Goal: Information Seeking & Learning: Learn about a topic

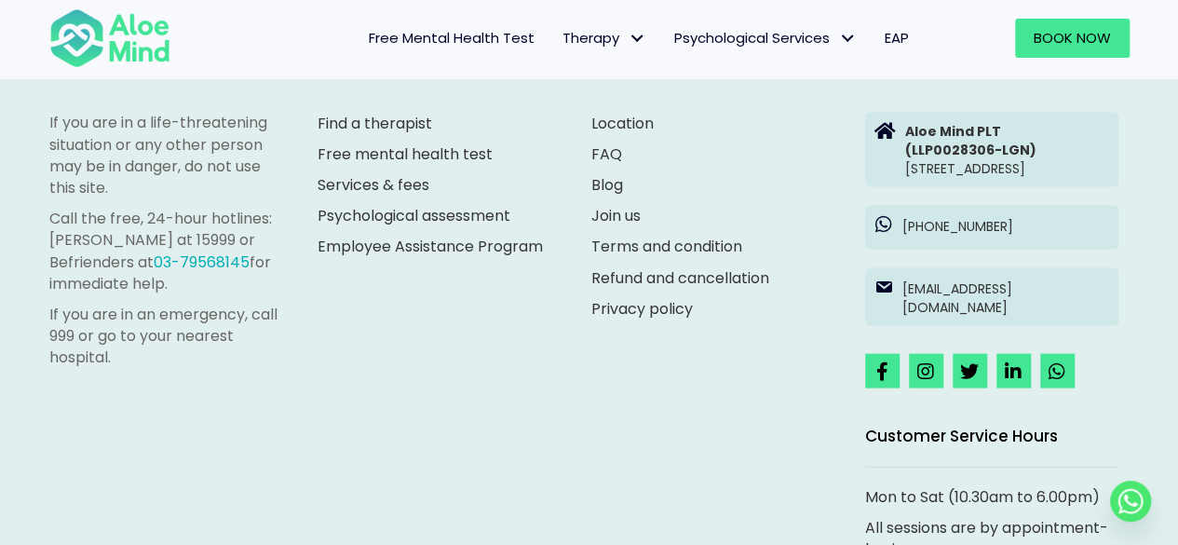
scroll to position [5309, 0]
click at [623, 217] on link "Join us" at bounding box center [615, 216] width 49 height 21
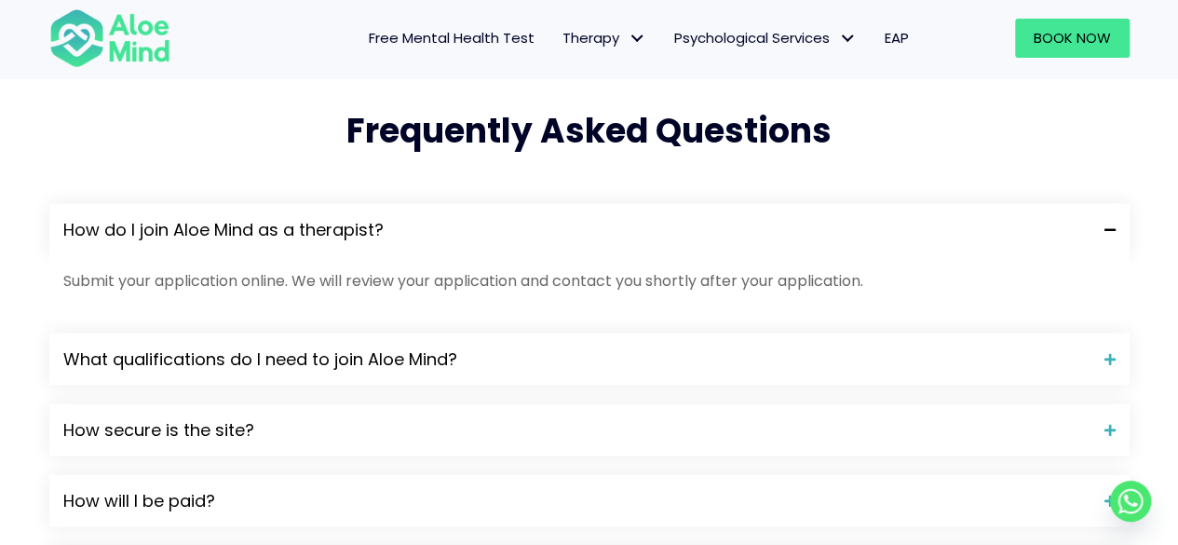
scroll to position [1597, 0]
click at [485, 353] on span "What qualifications do I need to join Aloe Mind?" at bounding box center [576, 358] width 1027 height 24
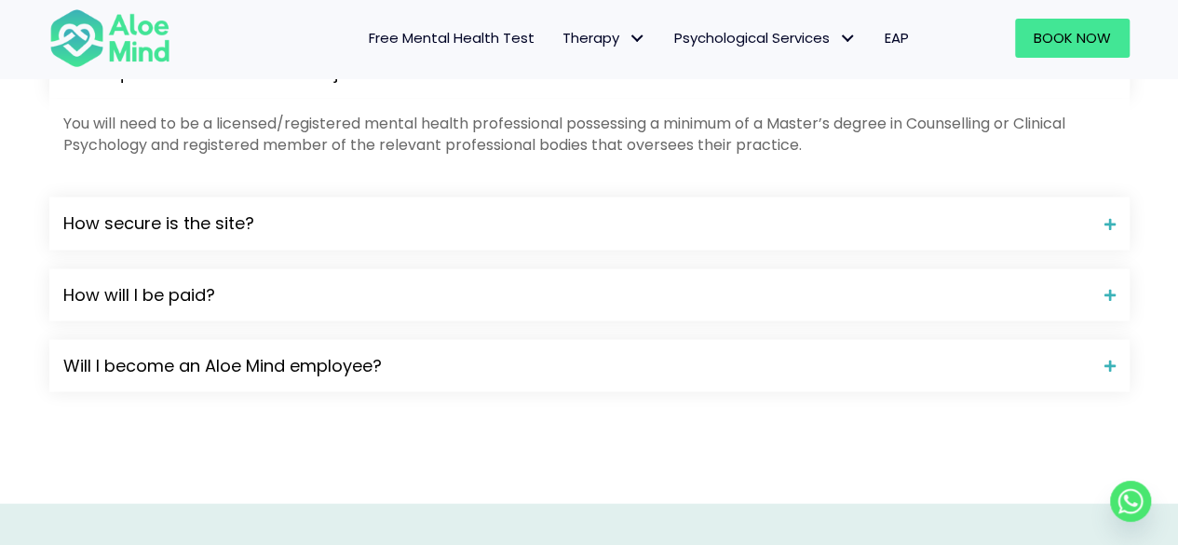
scroll to position [1889, 0]
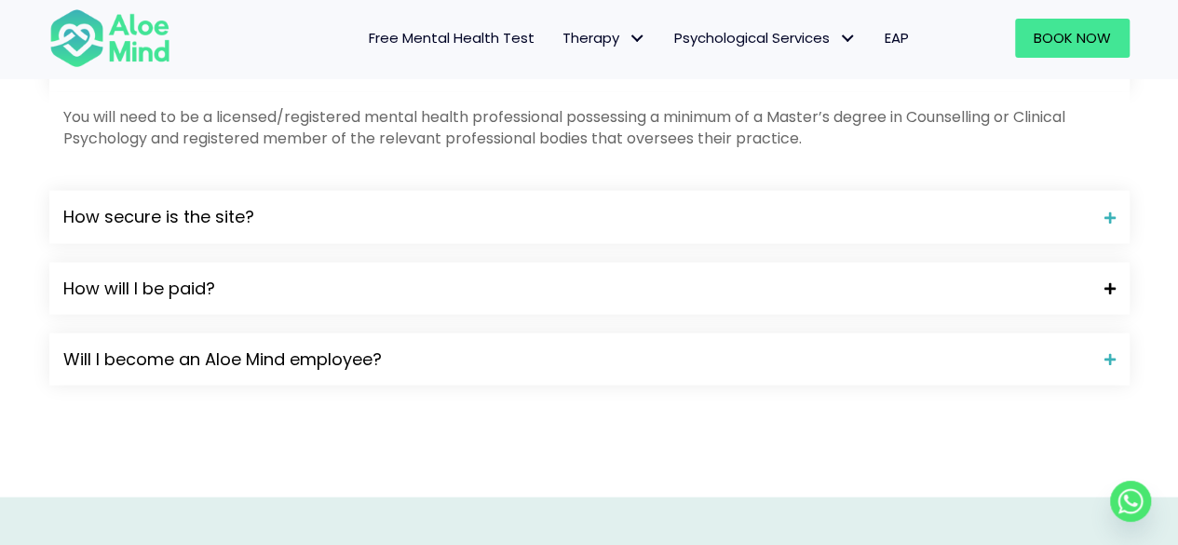
click at [495, 284] on span "How will I be paid?" at bounding box center [576, 289] width 1027 height 24
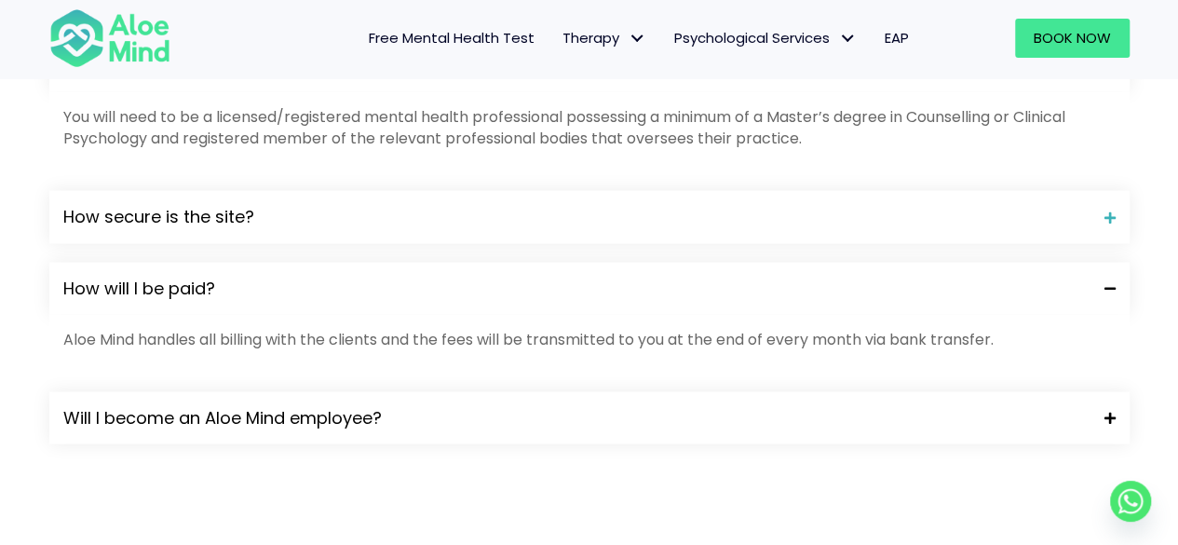
click at [489, 418] on span "Will I become an Aloe Mind employee?" at bounding box center [576, 418] width 1027 height 24
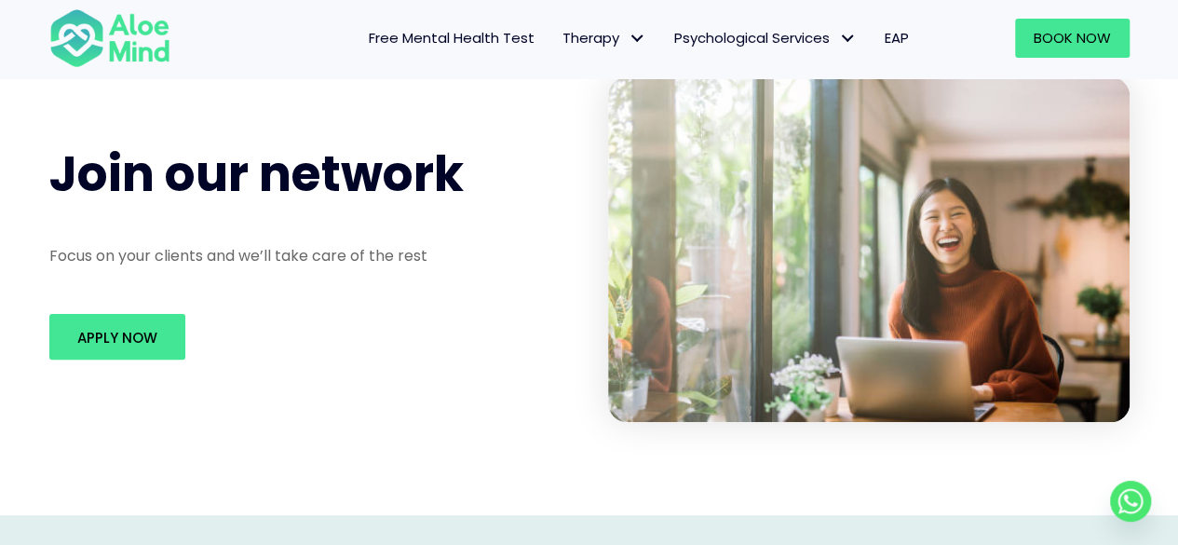
scroll to position [0, 0]
